Goal: Communication & Community: Answer question/provide support

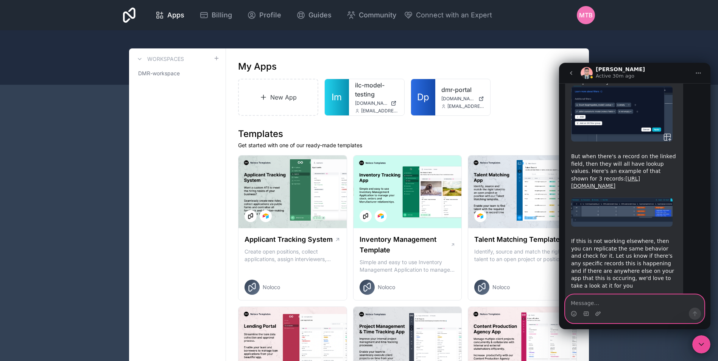
scroll to position [1431, 0]
click at [589, 304] on textarea "Message…" at bounding box center [635, 301] width 139 height 13
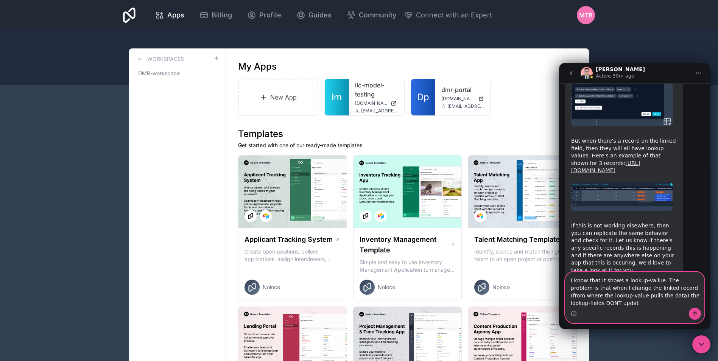
scroll to position [1454, 0]
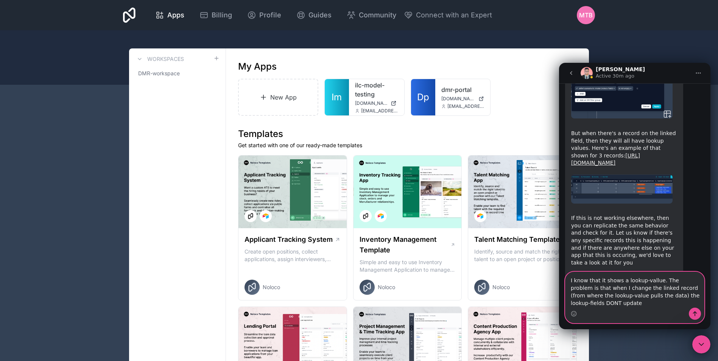
click at [681, 297] on textarea "I know that it shows a lookup-vallue. The problem is that when I change the lin…" at bounding box center [635, 290] width 139 height 36
type textarea "I know that it shows a lookup-vallue. The problem is that when I change the lin…"
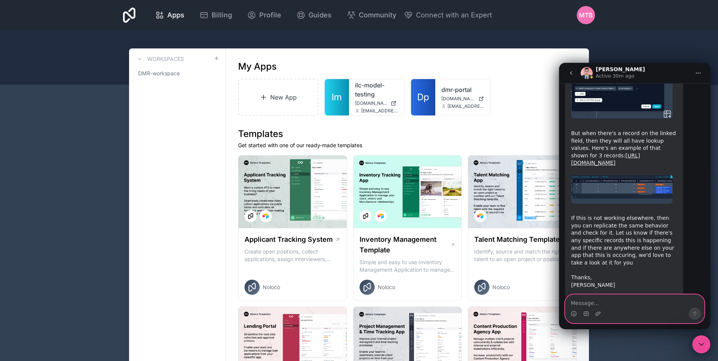
scroll to position [1476, 0]
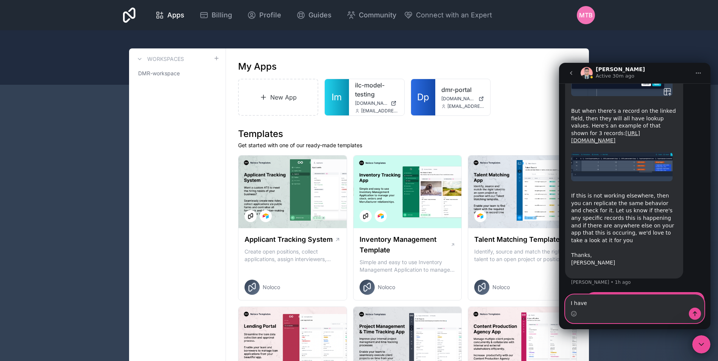
click at [598, 304] on textarea "I have" at bounding box center [635, 301] width 139 height 13
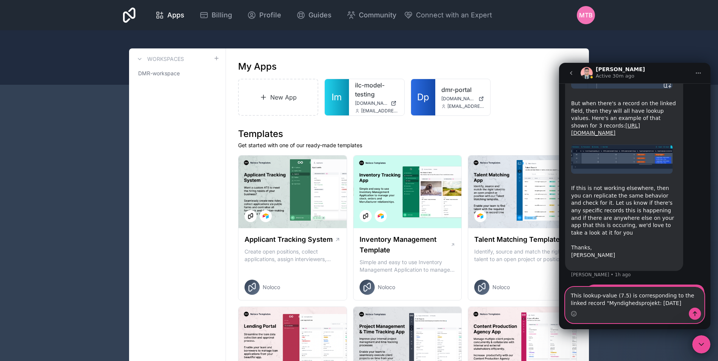
type textarea "This lookup-value (7.5) is corresponding to the linked record "Myndighedsprojek…"
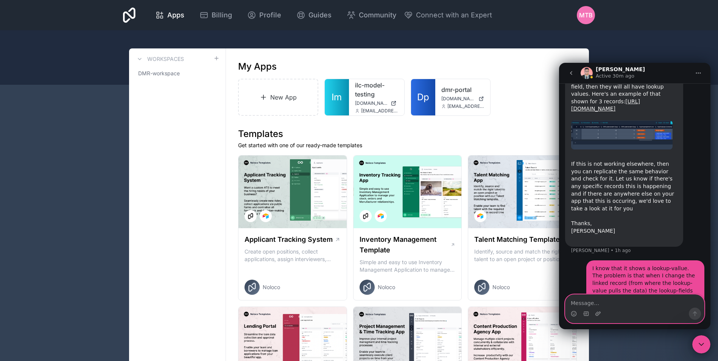
paste textarea "Message…"
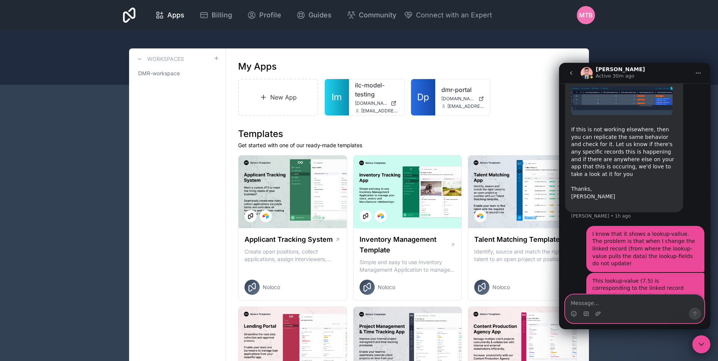
scroll to position [1545, 0]
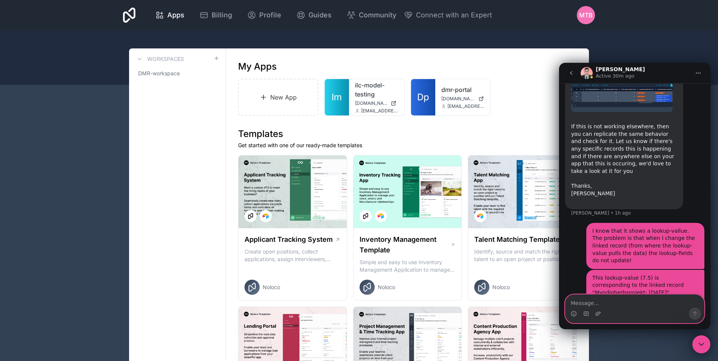
click at [598, 302] on textarea "Message…" at bounding box center [635, 301] width 139 height 13
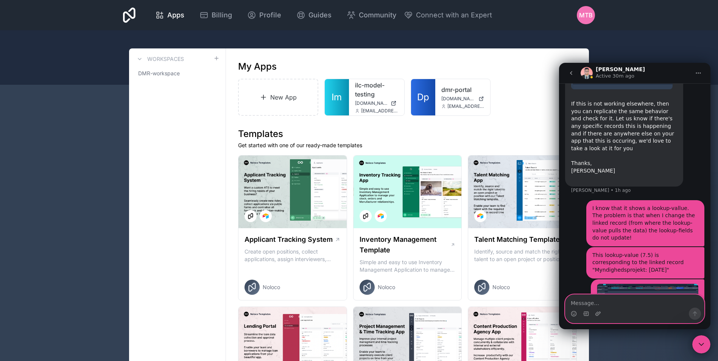
click at [595, 303] on textarea "Message…" at bounding box center [635, 301] width 139 height 13
click at [672, 303] on textarea "But if I change the linked record to "" at bounding box center [635, 301] width 139 height 13
paste textarea "Projektforslag: [DATE]"
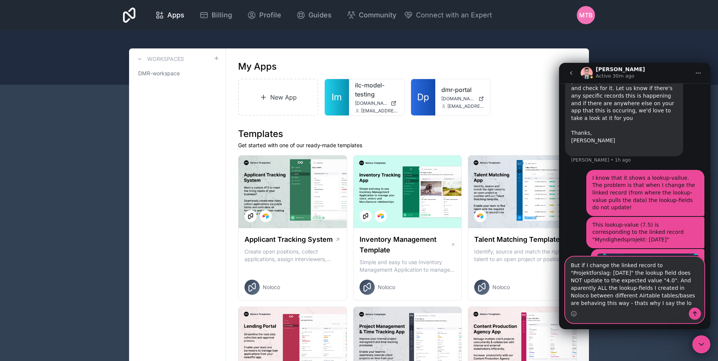
scroll to position [1606, 0]
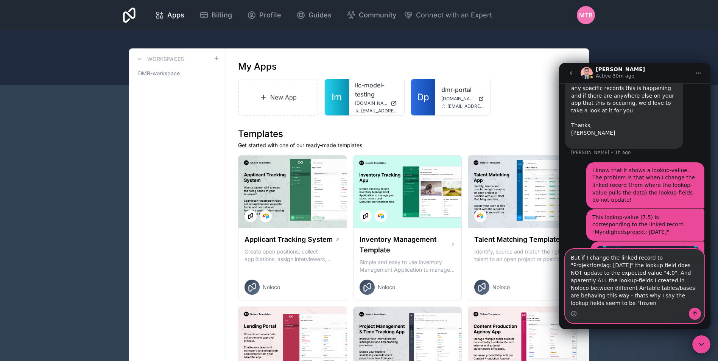
type textarea "But if I change the linked record to "Projektforslag: [DATE]" the lookup field …"
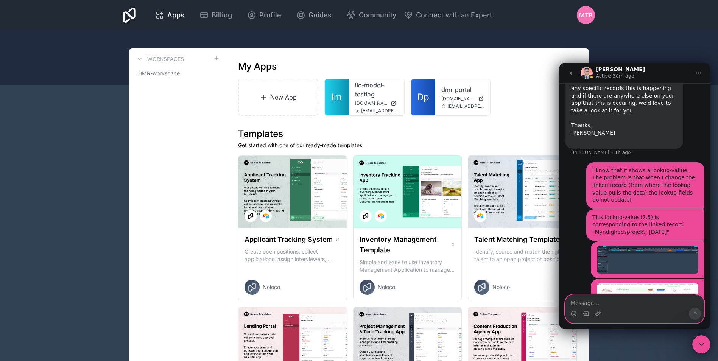
scroll to position [1637, 0]
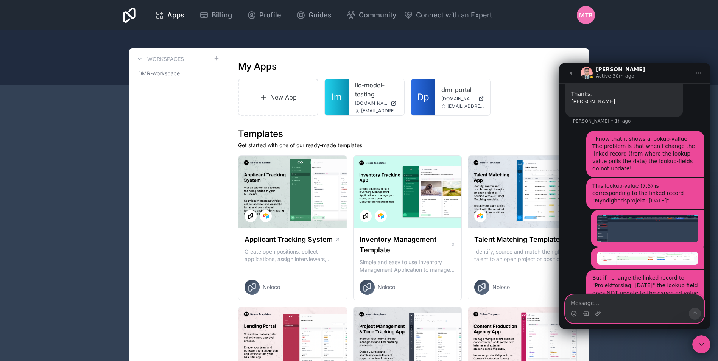
click at [600, 304] on textarea "Message…" at bounding box center [635, 301] width 139 height 13
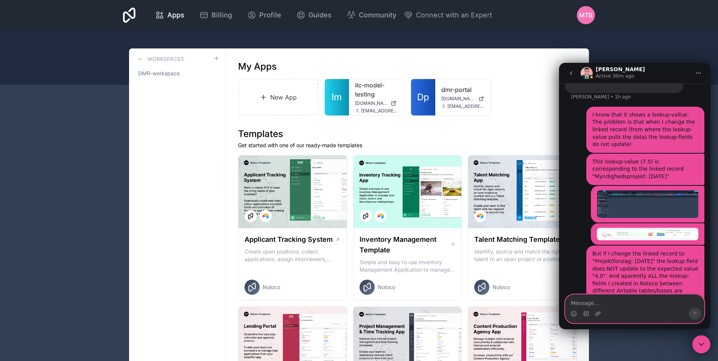
click at [590, 300] on textarea "Message…" at bounding box center [635, 301] width 139 height 13
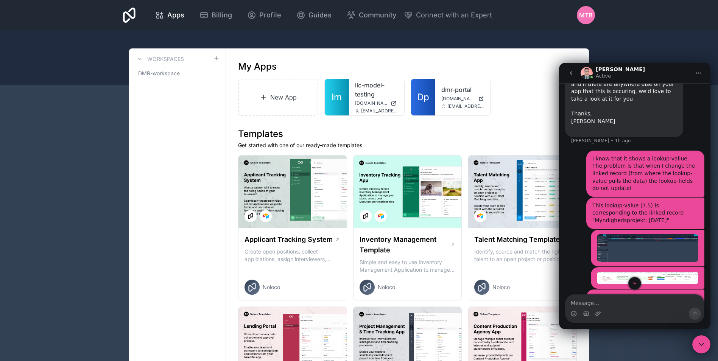
scroll to position [1608, 0]
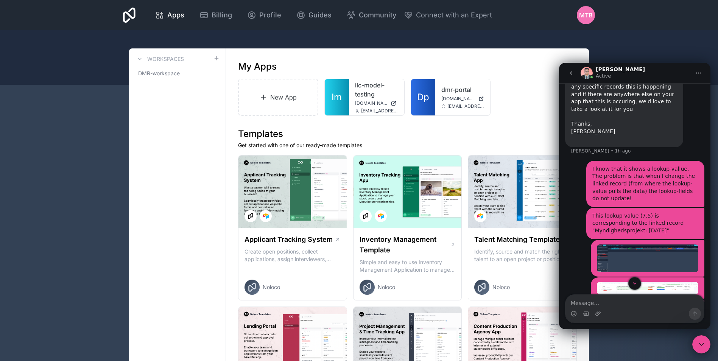
click at [649, 245] on img "Mikkel says…" at bounding box center [647, 259] width 101 height 28
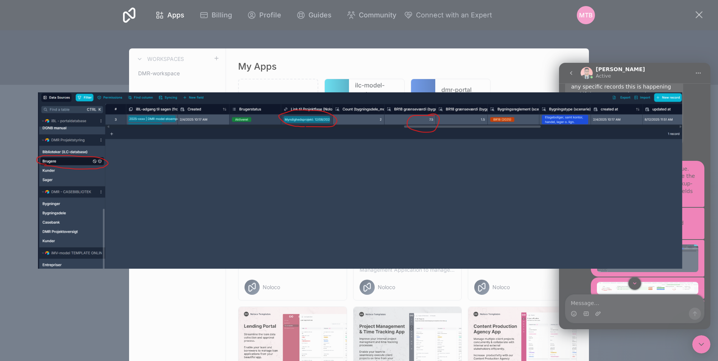
click at [691, 211] on div "Intercom messenger" at bounding box center [359, 180] width 718 height 361
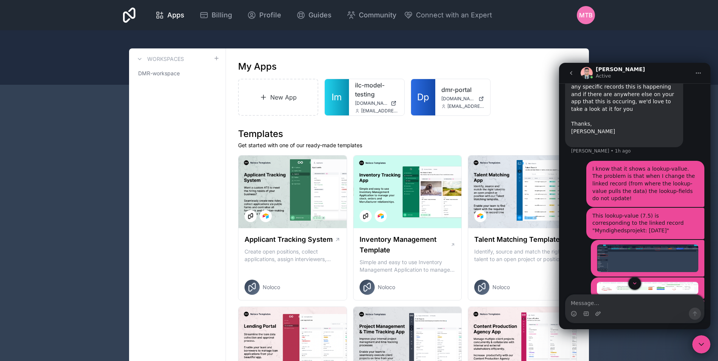
click at [674, 282] on img "Mikkel says…" at bounding box center [647, 288] width 101 height 13
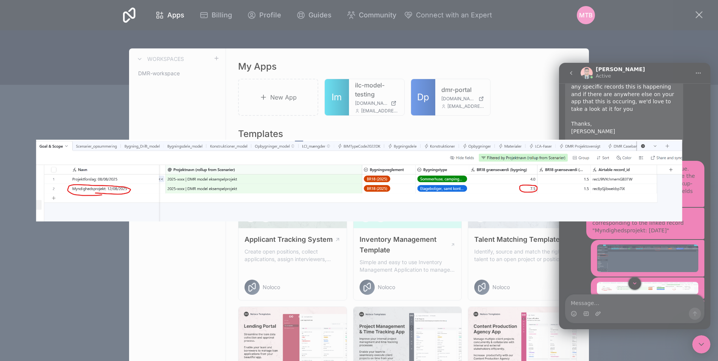
click at [663, 249] on div "Intercom messenger" at bounding box center [359, 180] width 718 height 361
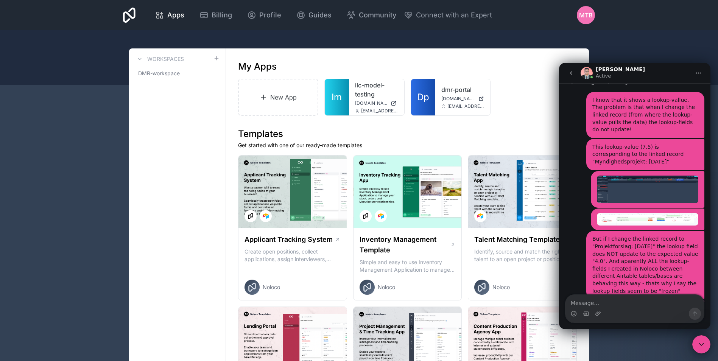
scroll to position [1683, 0]
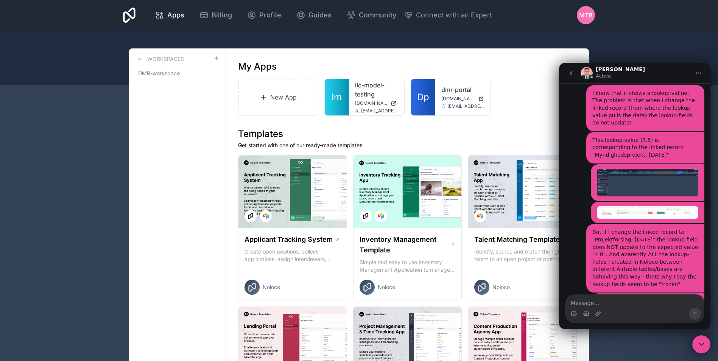
click at [644, 298] on img "Mikkel says…" at bounding box center [647, 305] width 101 height 14
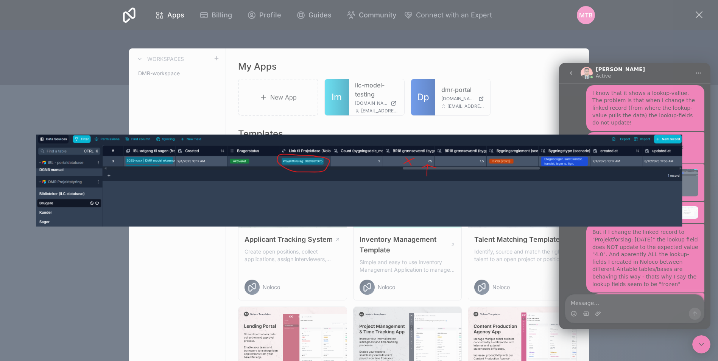
click at [646, 248] on div "Intercom messenger" at bounding box center [359, 180] width 718 height 361
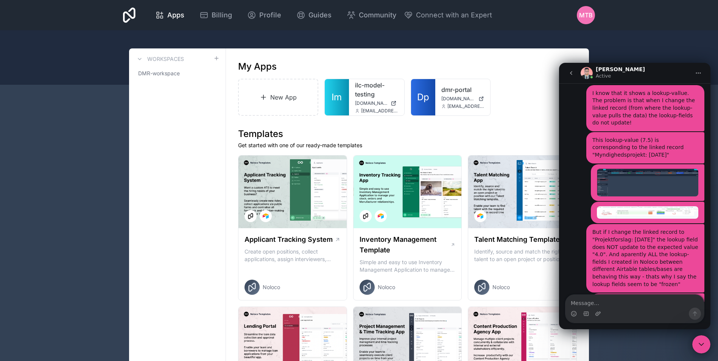
click at [646, 322] on img "Mikkel says…" at bounding box center [647, 328] width 101 height 12
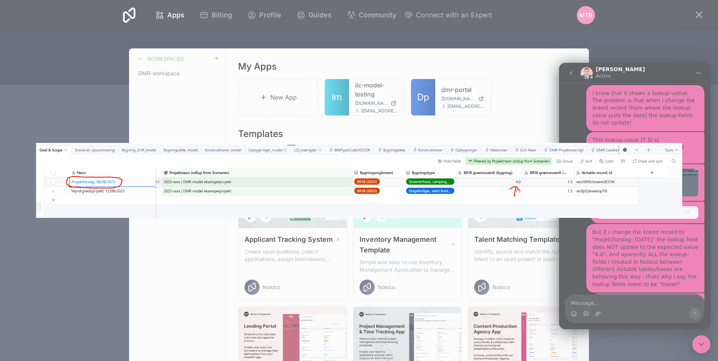
click at [641, 273] on div "Intercom messenger" at bounding box center [359, 180] width 718 height 361
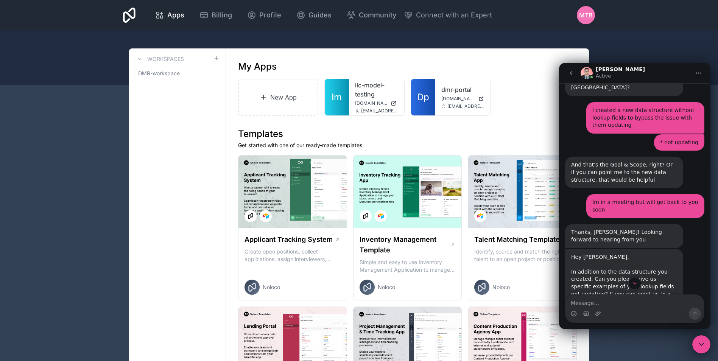
scroll to position [1077, 0]
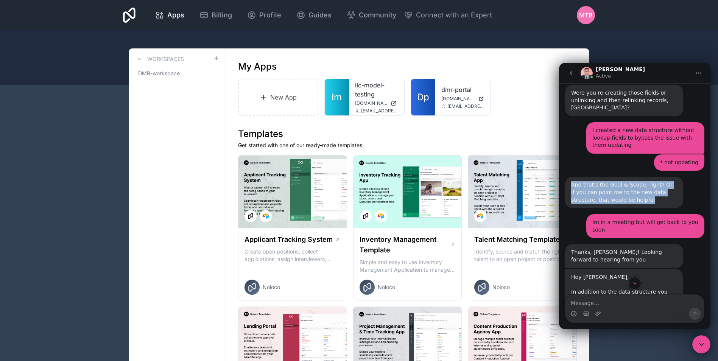
drag, startPoint x: 615, startPoint y: 148, endPoint x: 570, endPoint y: 134, distance: 46.9
click at [570, 177] on div "And that's the Goal & Scope, right? Or if you can point me to the new data stru…" at bounding box center [624, 192] width 118 height 31
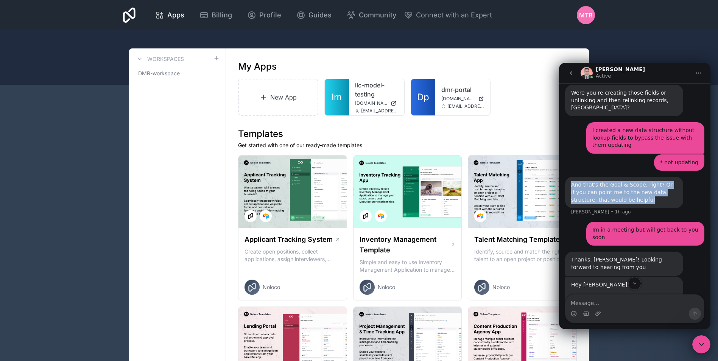
copy div "And that's the Goal & Scope, right? Or if you can point me to the new data stru…"
click at [595, 304] on textarea "Message…" at bounding box center [635, 301] width 139 height 13
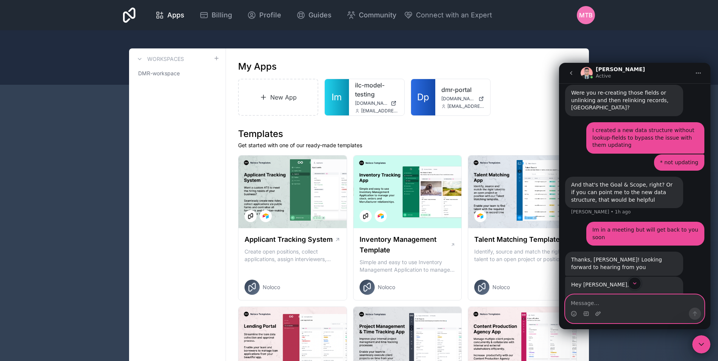
paste textarea "And that's the Goal & Scope, right? Or if you can point me to the new data stru…"
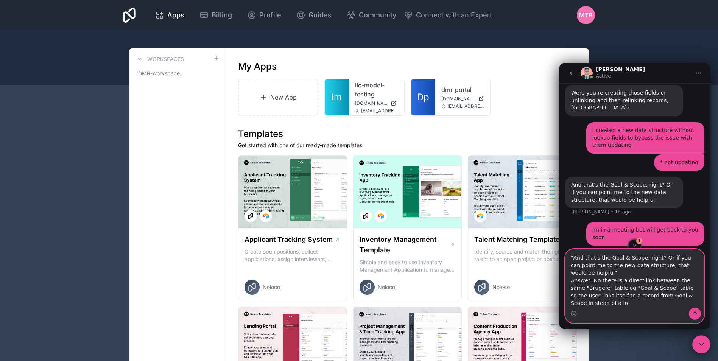
scroll to position [8, 0]
type textarea ""And that's the Goal & Scope, right? Or if you can point me to the new data str…"
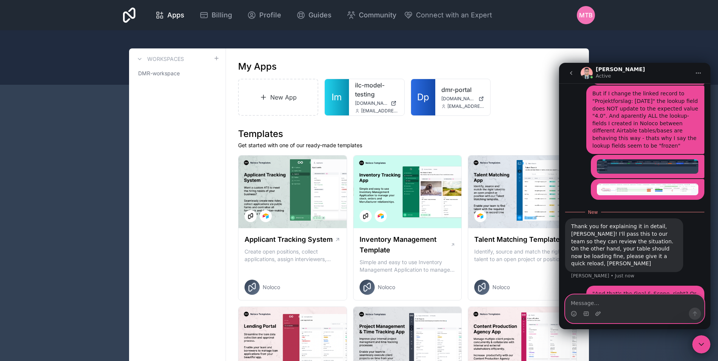
scroll to position [1823, 0]
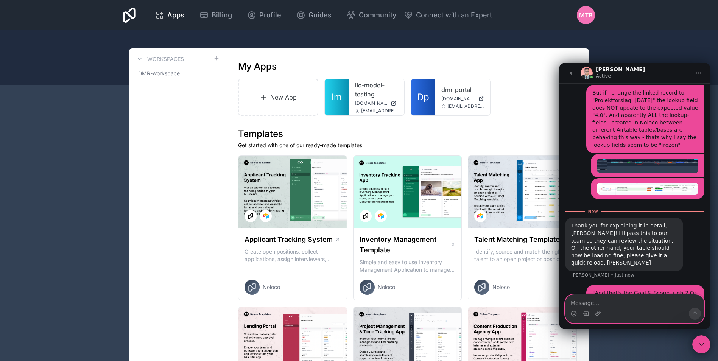
click at [600, 304] on textarea "Message…" at bounding box center [635, 301] width 139 height 13
type textarea "Yes - the Goal & Scope table loads fine now!"
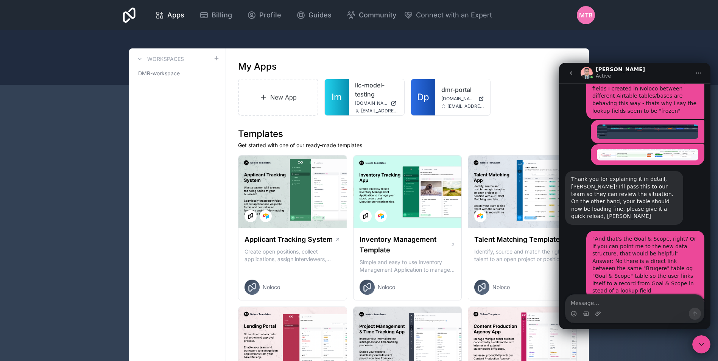
scroll to position [1865, 0]
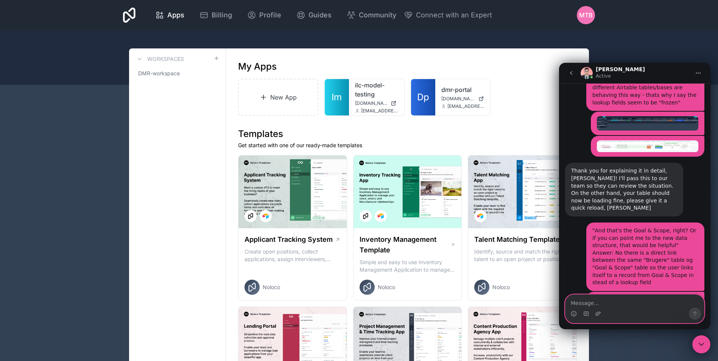
click at [593, 303] on textarea "Message…" at bounding box center [635, 301] width 139 height 13
click at [573, 223] on div ""And that's the Goal & Scope, right? Or if you can point me to the new data str…" at bounding box center [634, 257] width 139 height 69
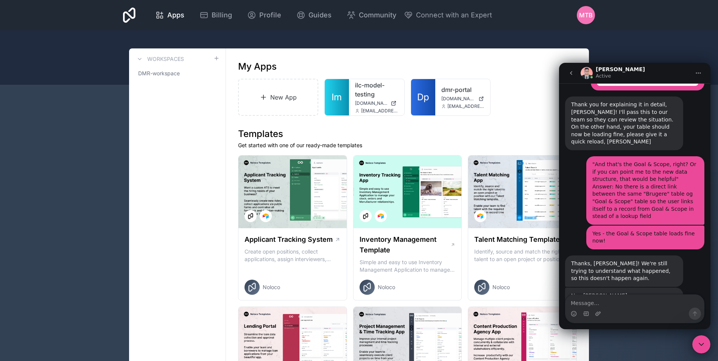
scroll to position [1973, 0]
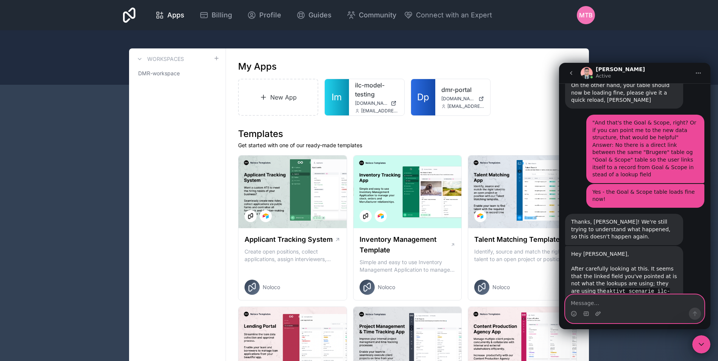
click at [592, 303] on textarea "Message…" at bounding box center [635, 301] width 139 height 13
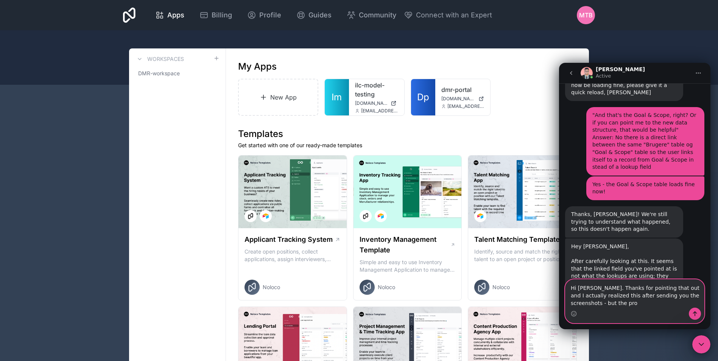
scroll to position [1988, 0]
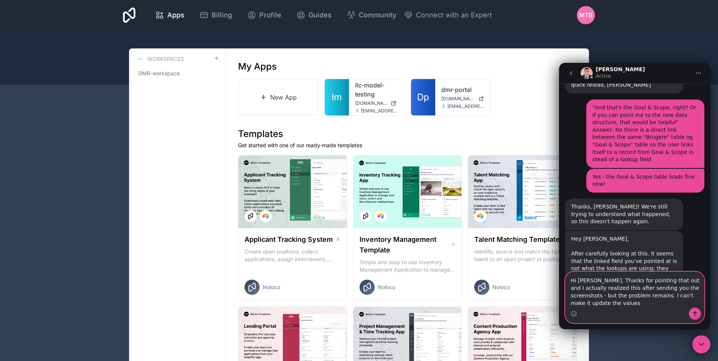
click at [643, 303] on textarea "Hi David. Thanks for pointing that out and I actually realized this after sendi…" at bounding box center [635, 290] width 139 height 36
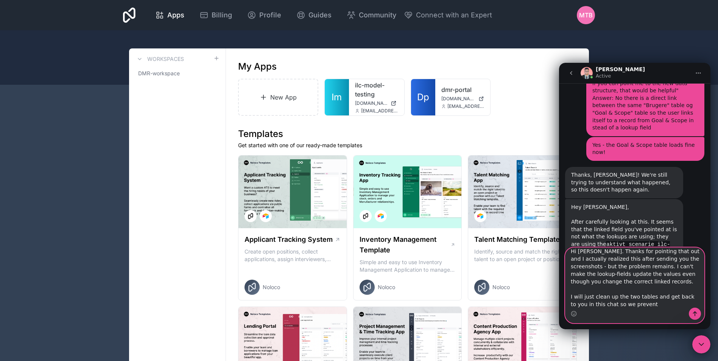
scroll to position [12, 0]
type textarea "Hi David. Thanks for pointing that out and I actually realized this after sendi…"
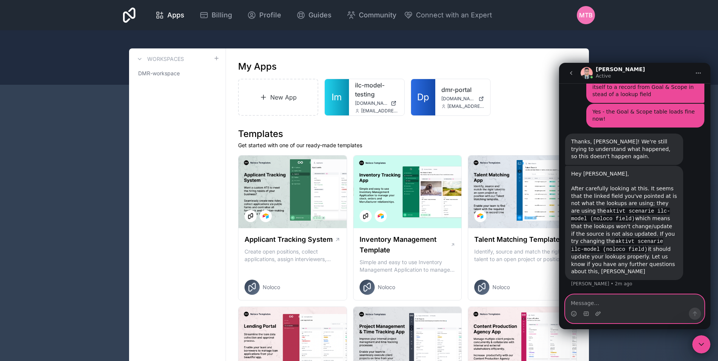
scroll to position [2066, 0]
